Goal: Check status: Check status

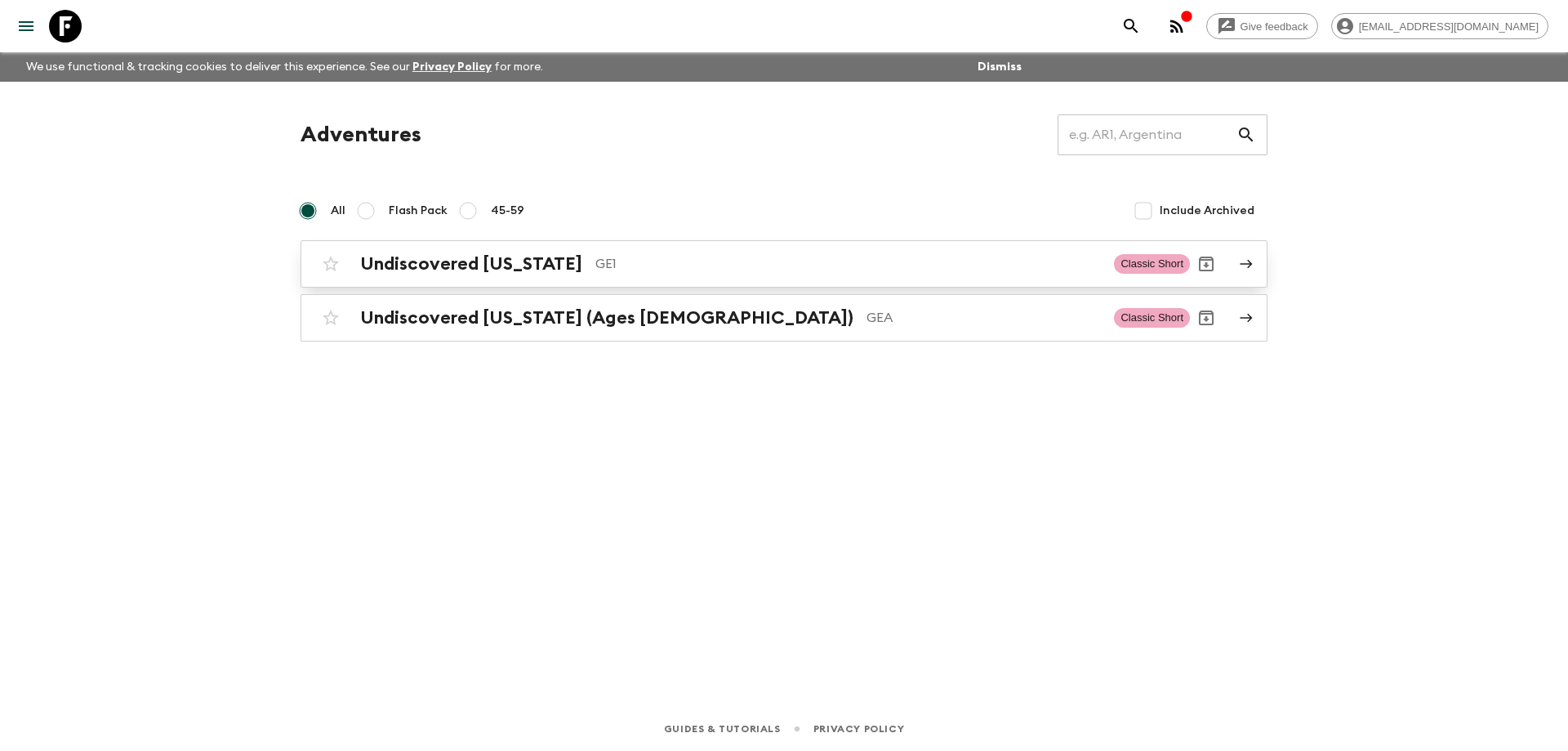
click at [595, 263] on p "GE1" at bounding box center [848, 264] width 505 height 20
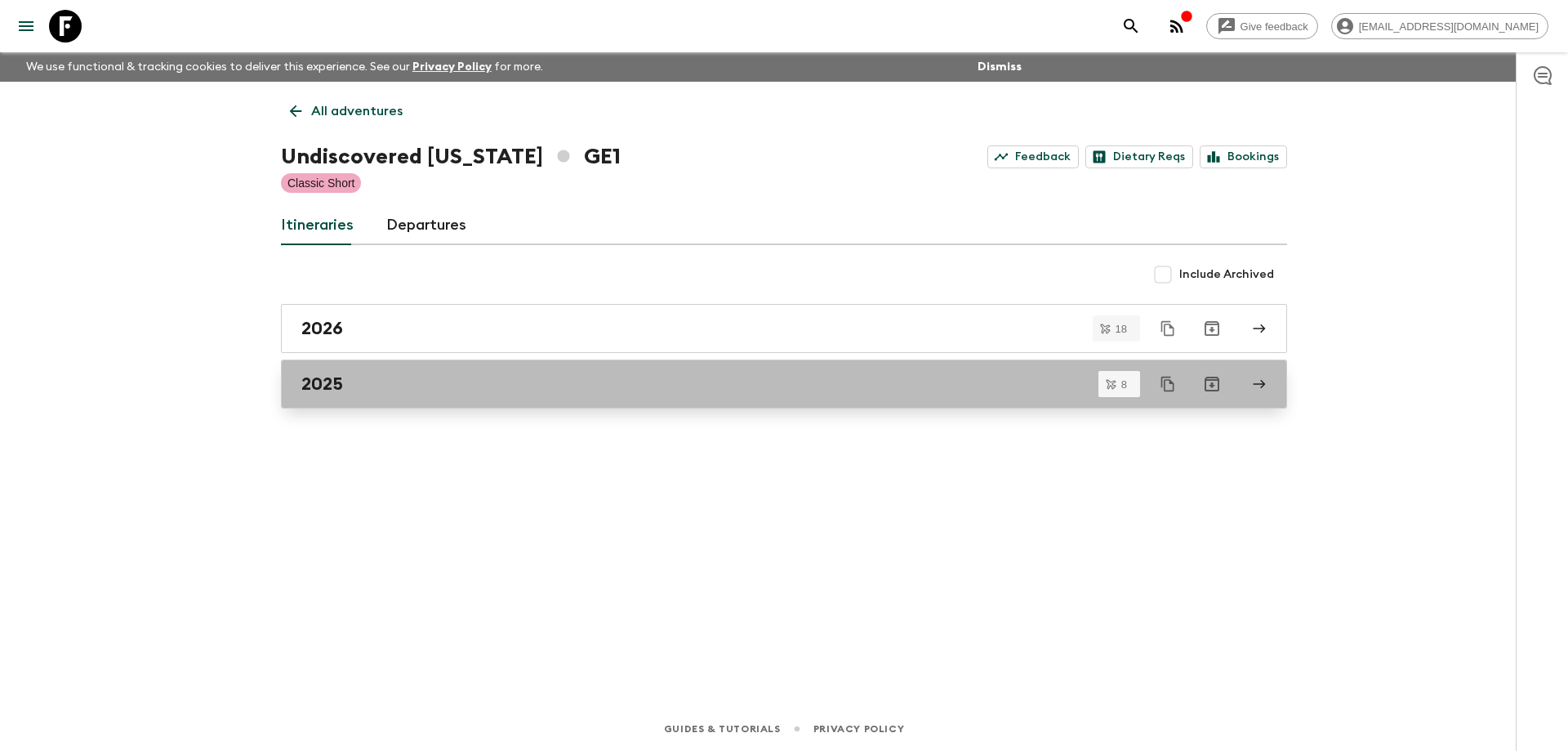
click at [369, 395] on link "2025" at bounding box center [784, 384] width 1006 height 49
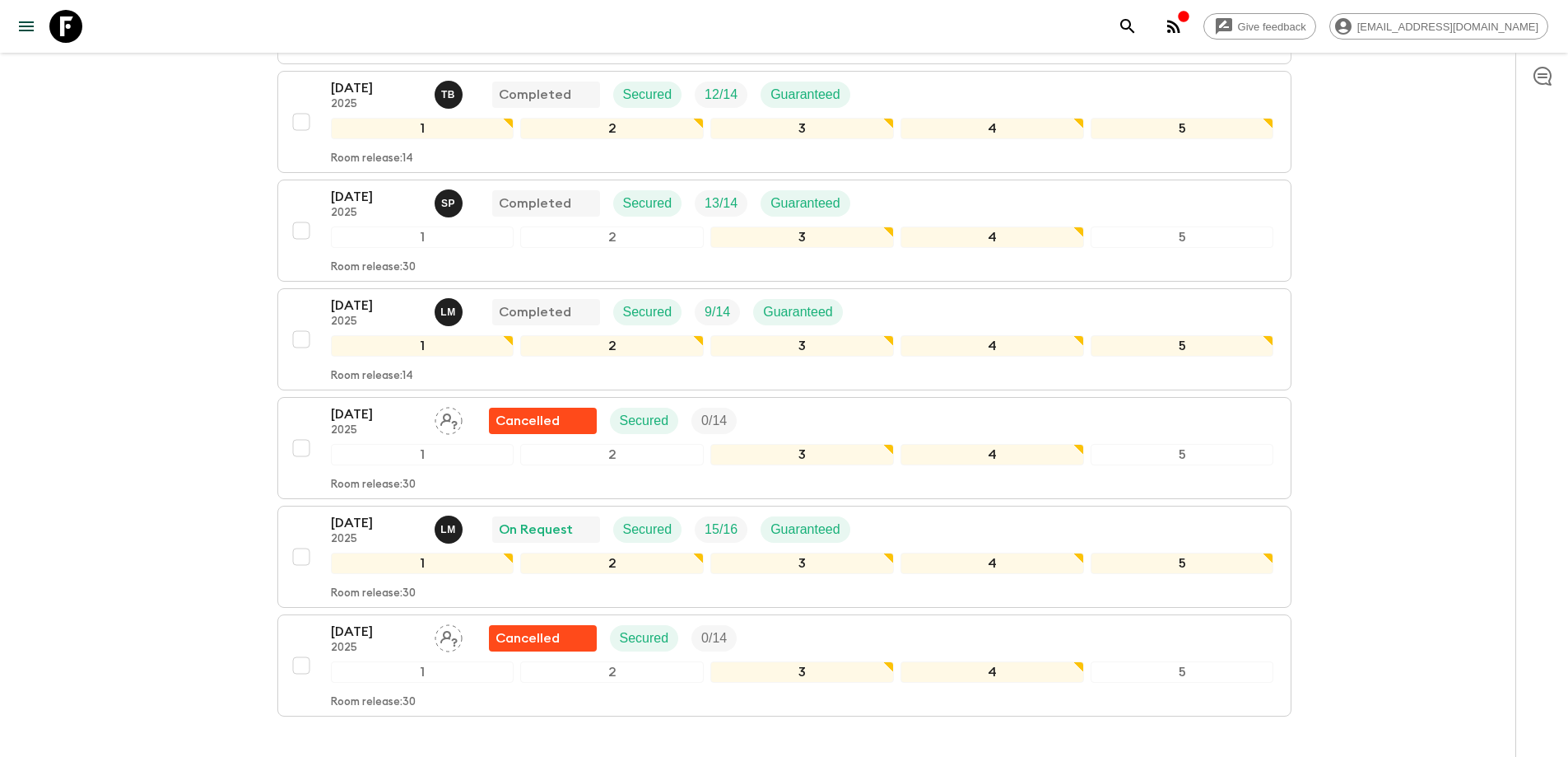
scroll to position [607, 0]
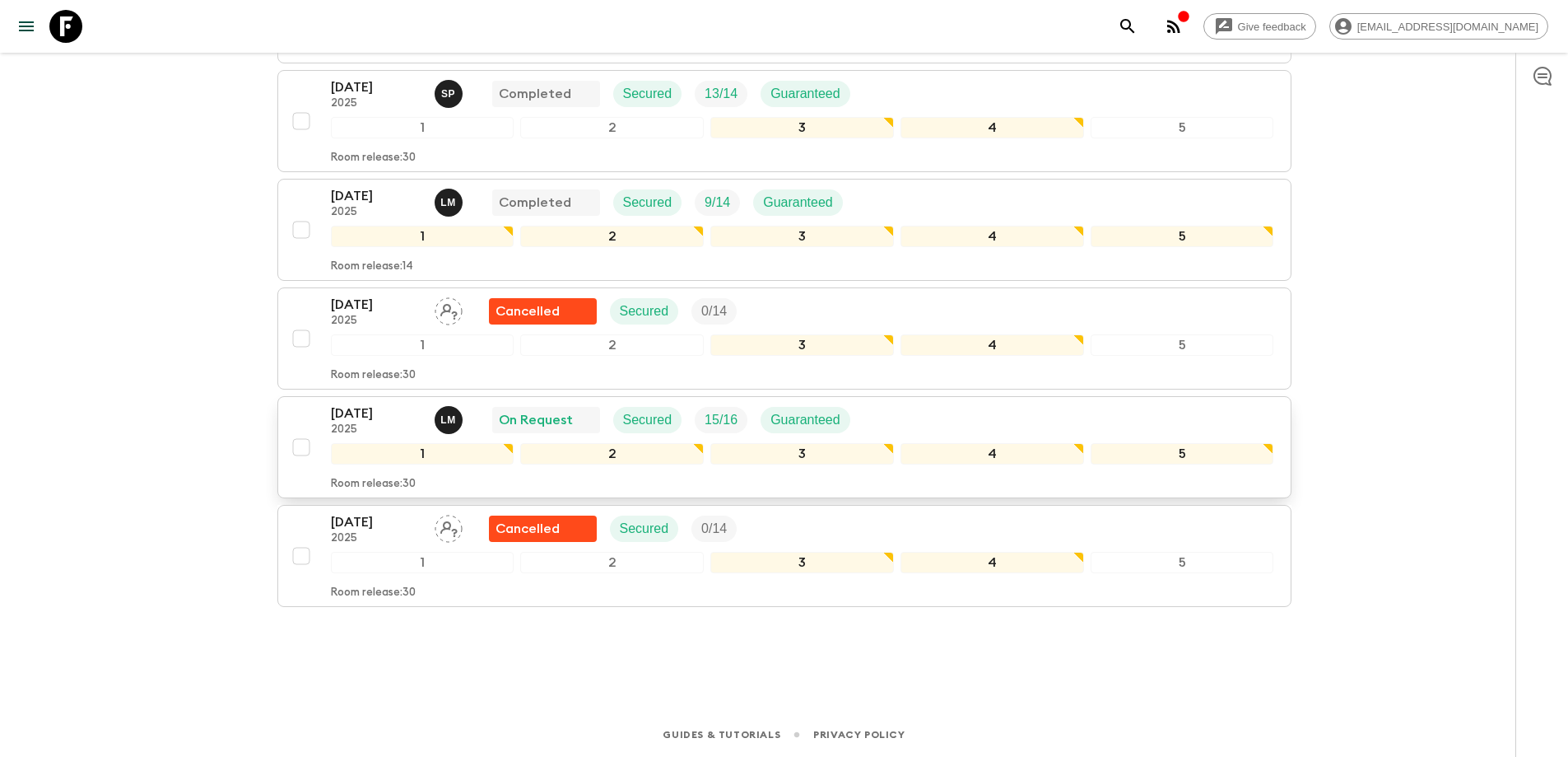
click at [392, 409] on p "[DATE]" at bounding box center [376, 413] width 91 height 20
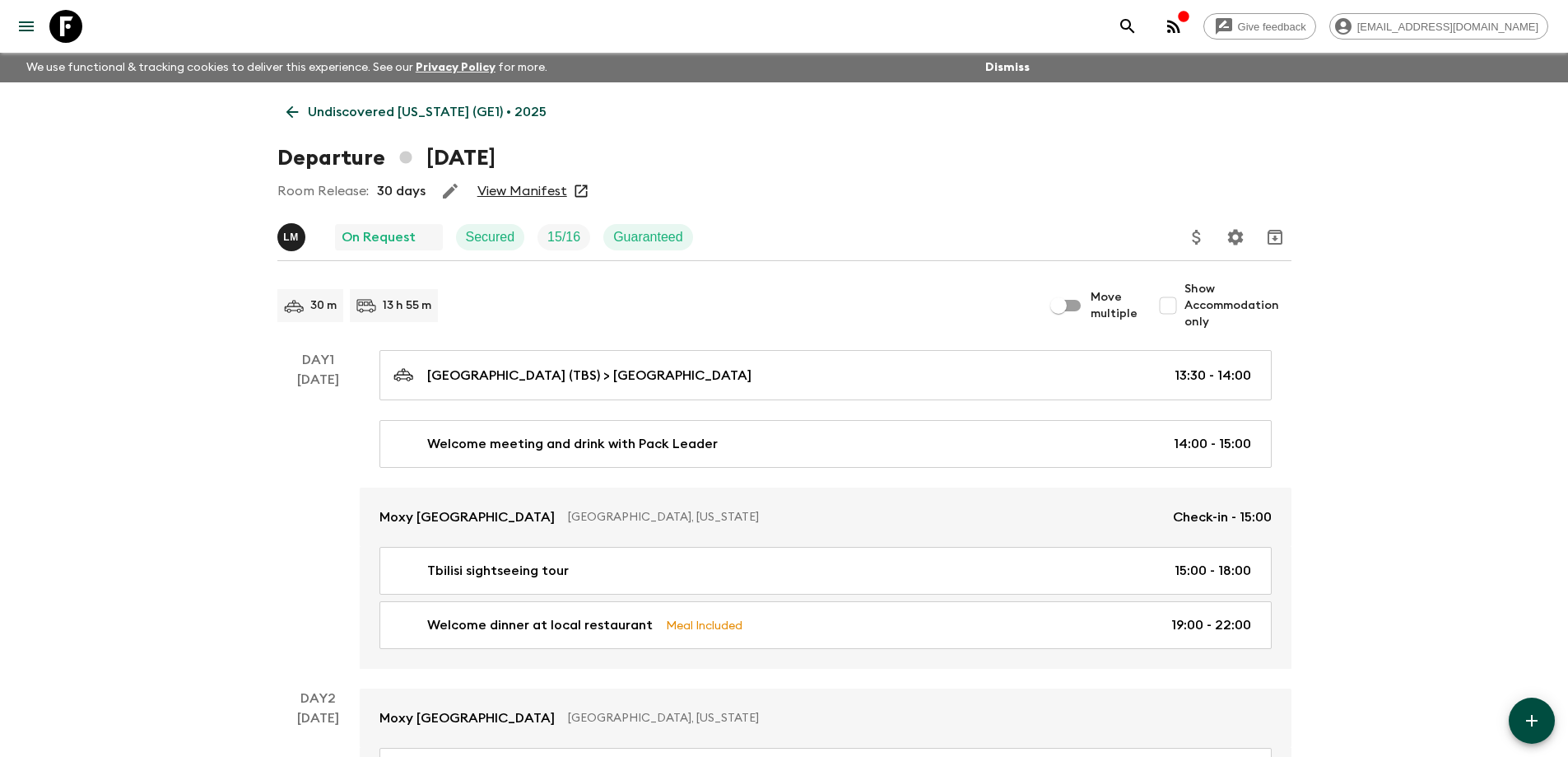
click at [521, 186] on link "View Manifest" at bounding box center [523, 191] width 90 height 16
